Goal: Find specific page/section: Find specific page/section

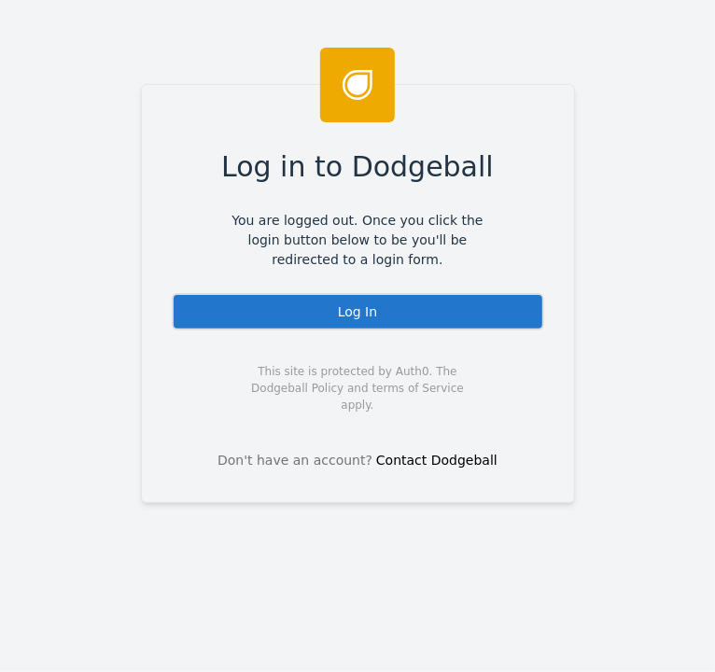
click at [342, 302] on div "Log In" at bounding box center [358, 311] width 373 height 37
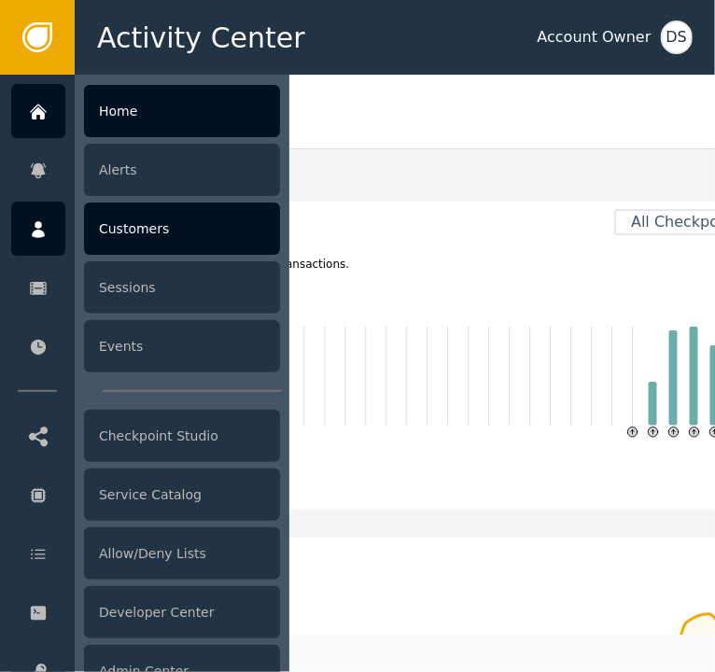
click at [134, 230] on div "Customers" at bounding box center [182, 229] width 196 height 52
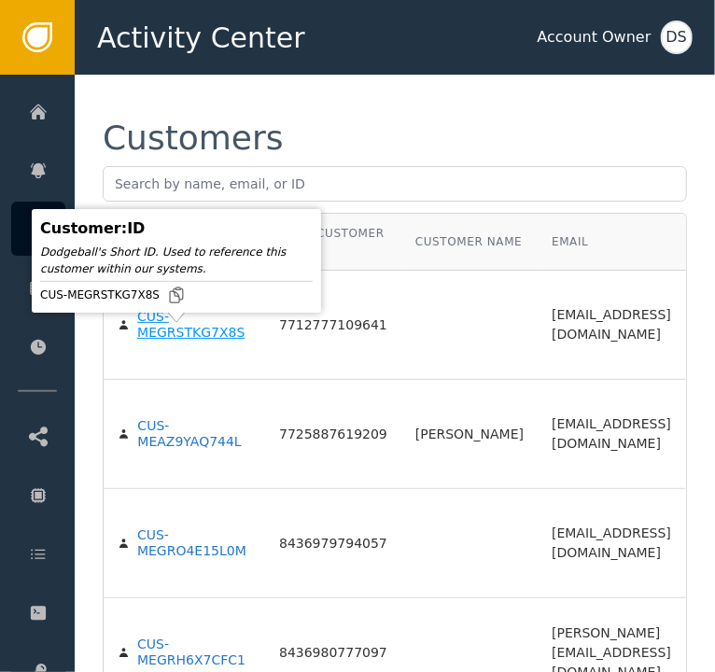
click at [159, 342] on div "CUS-MEGRSTKG7X8S" at bounding box center [194, 325] width 114 height 33
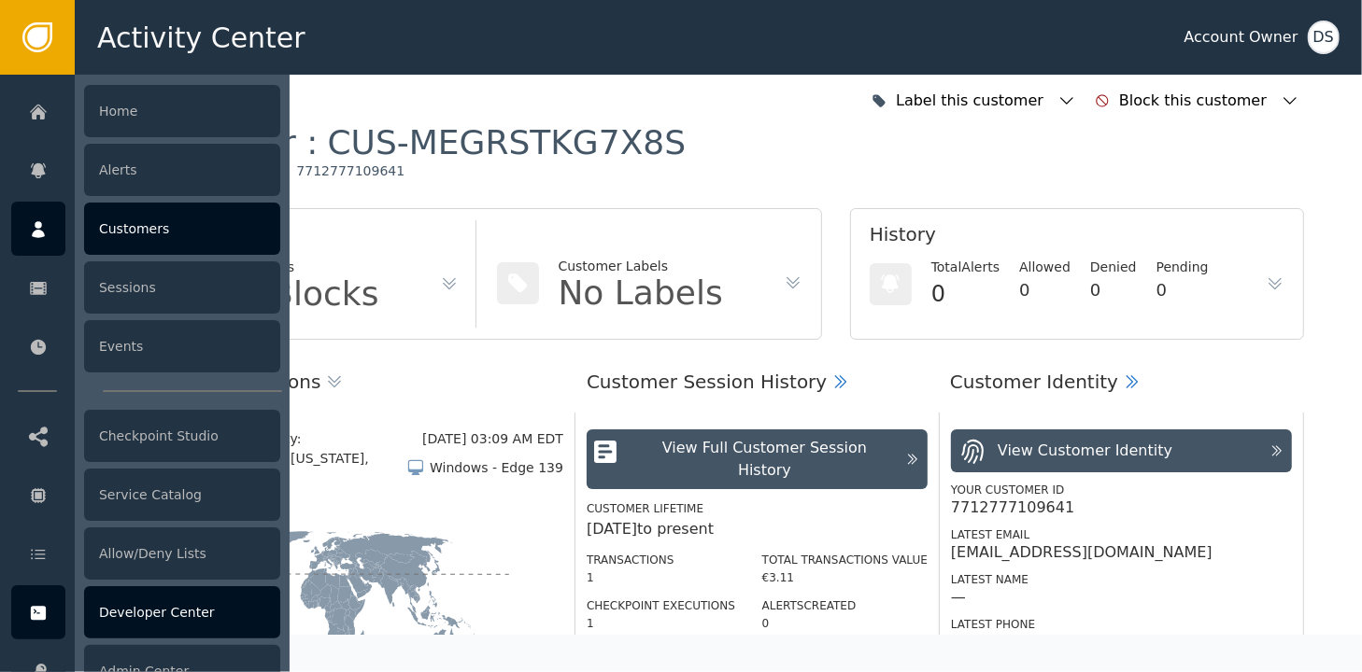
click at [50, 622] on div at bounding box center [38, 613] width 54 height 54
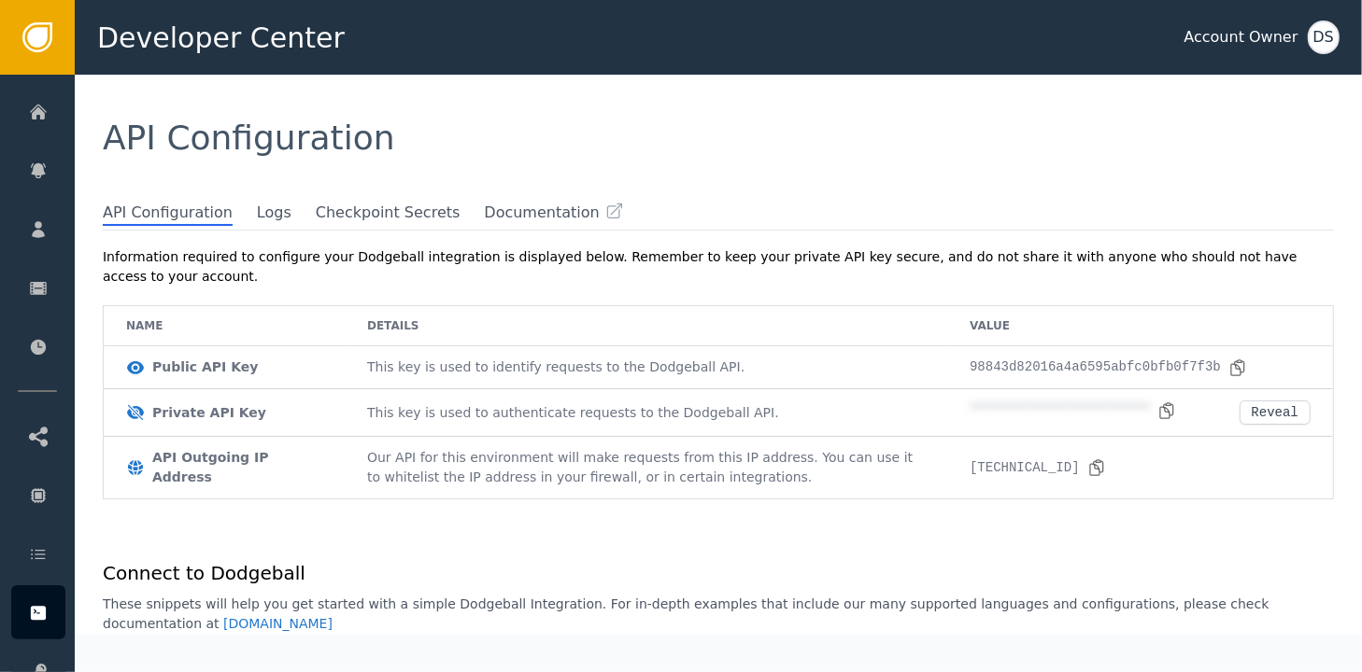
click at [506, 118] on div "API Configuration" at bounding box center [718, 138] width 1287 height 127
click at [257, 219] on span "Logs" at bounding box center [274, 214] width 35 height 24
